Goal: Task Accomplishment & Management: Use online tool/utility

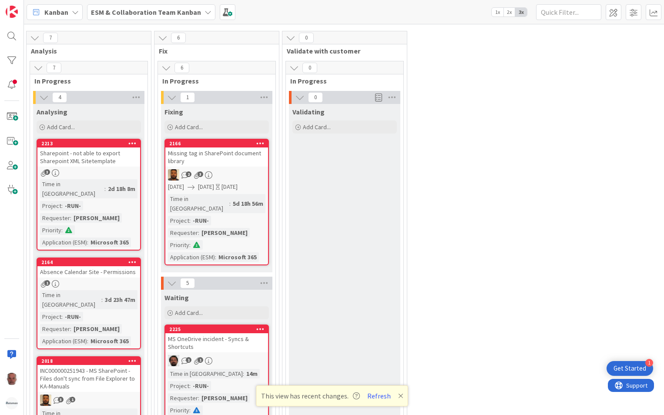
scroll to position [217, 236]
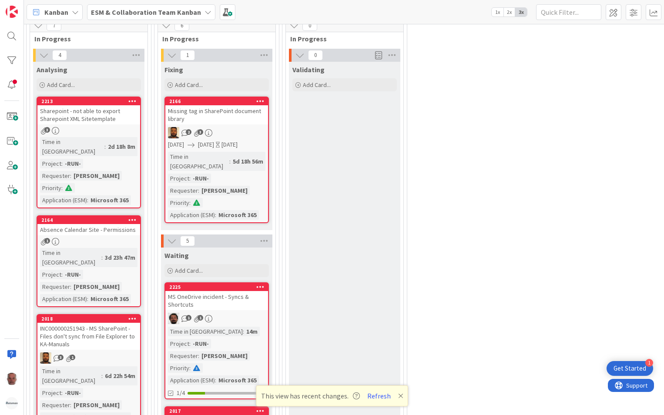
click at [117, 224] on div "Absence Calendar Site - Permissions" at bounding box center [88, 229] width 103 height 11
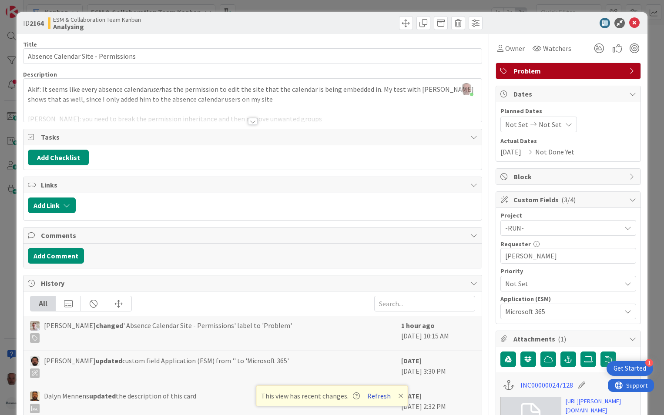
click at [378, 396] on button "Refresh" at bounding box center [379, 395] width 30 height 11
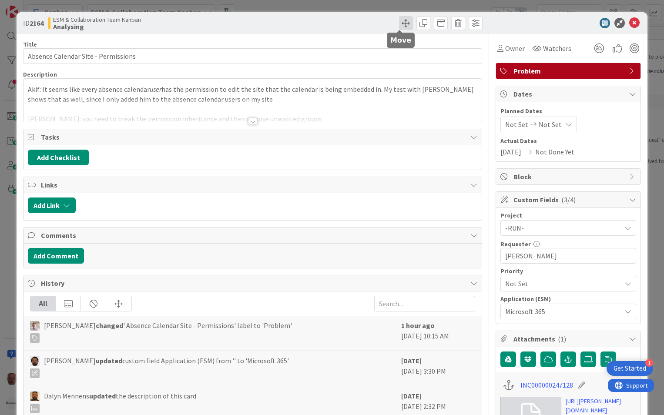
click at [400, 20] on span at bounding box center [406, 23] width 14 height 14
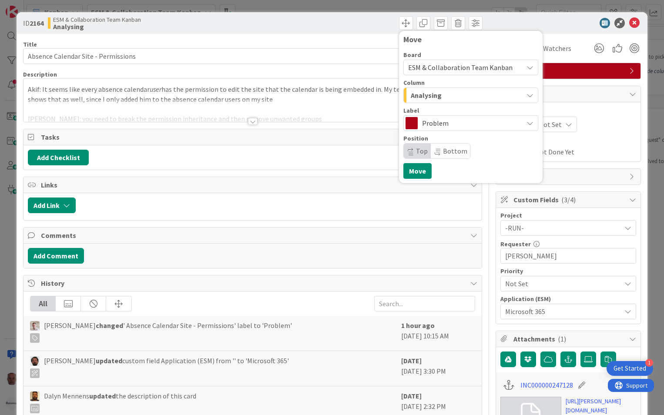
click at [526, 68] on icon at bounding box center [529, 67] width 7 height 7
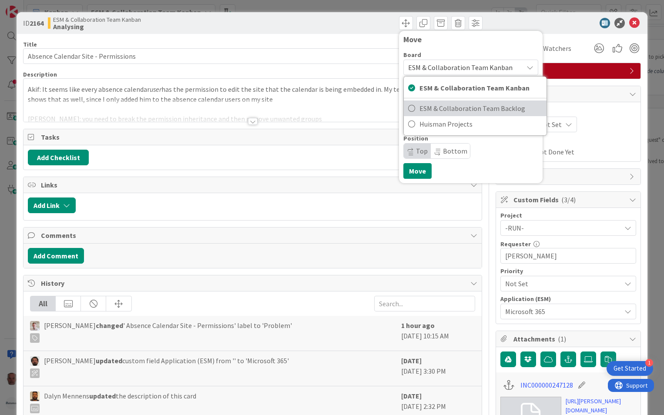
click at [408, 108] on icon at bounding box center [411, 108] width 7 height 13
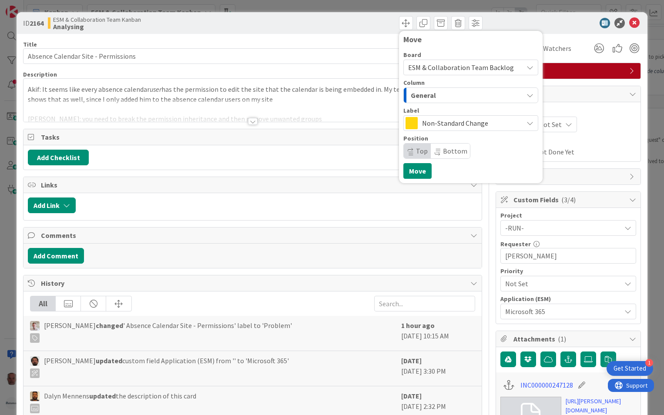
click at [526, 93] on icon "button" at bounding box center [529, 95] width 7 height 7
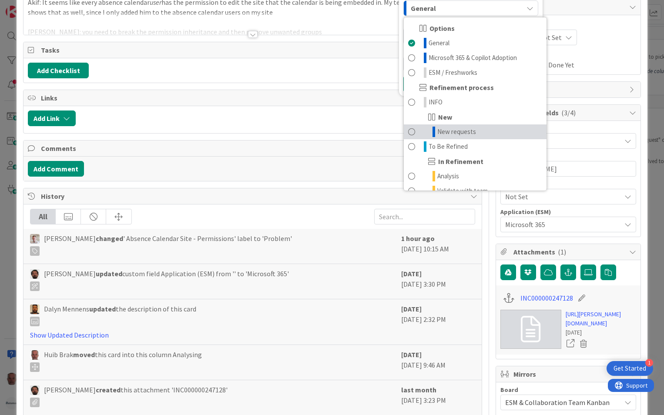
click at [442, 132] on span "New requests" at bounding box center [456, 132] width 39 height 10
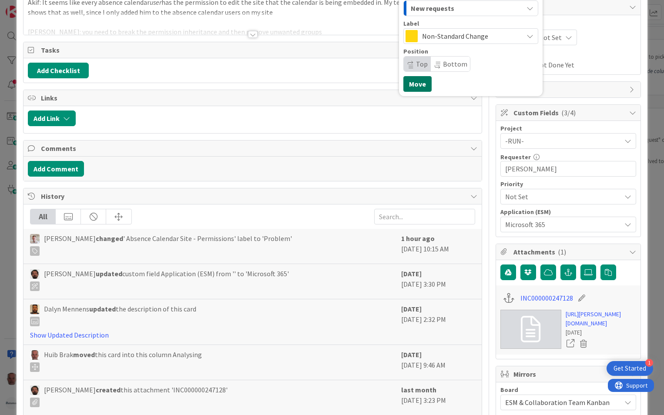
click at [410, 79] on button "Move" at bounding box center [417, 84] width 28 height 16
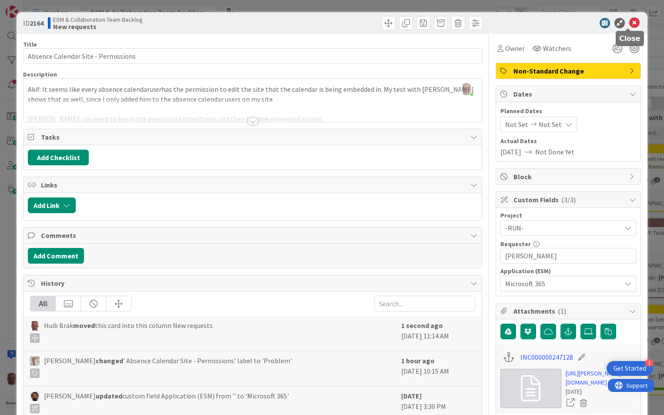
click at [629, 23] on icon at bounding box center [634, 23] width 10 height 10
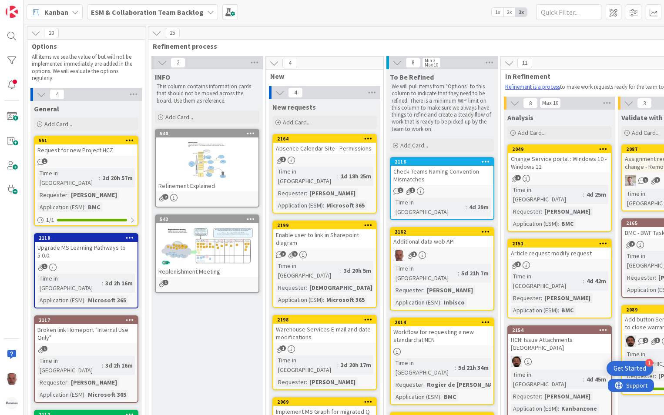
click at [207, 10] on icon at bounding box center [210, 12] width 7 height 7
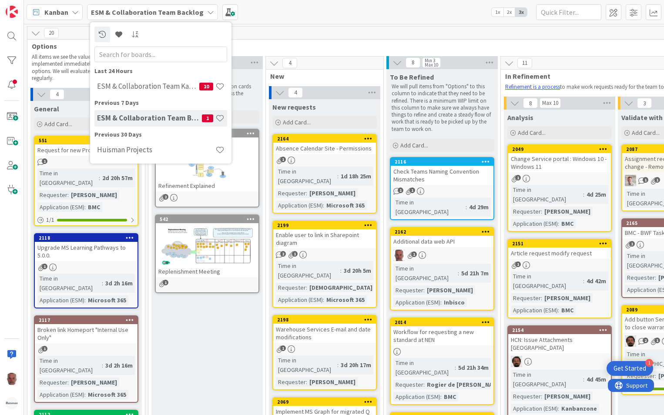
click at [320, 7] on div "Kanban ESM & Collaboration Team Backlog Last 24 Hours ESM & Collaboration Team …" at bounding box center [344, 12] width 640 height 24
